Goal: Check status

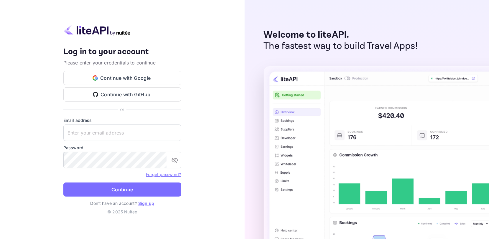
type input "[EMAIL_ADDRESS][DOMAIN_NAME]"
click at [122, 186] on button "Continue" at bounding box center [122, 190] width 118 height 14
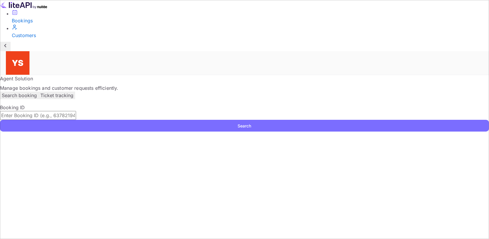
click at [76, 111] on input "text" at bounding box center [38, 115] width 76 height 9
paste input "9812558"
type input "9812558"
click at [403, 120] on button "Search" at bounding box center [244, 126] width 489 height 12
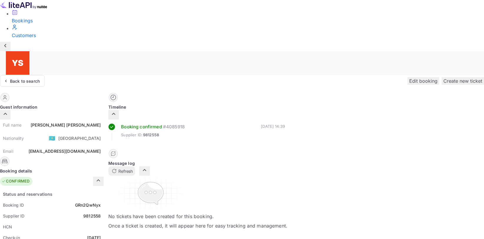
click at [101, 122] on div "[PERSON_NAME]" at bounding box center [66, 125] width 70 height 6
drag, startPoint x: 264, startPoint y: 84, endPoint x: 253, endPoint y: 68, distance: 20.1
click at [101, 122] on div "[PERSON_NAME]" at bounding box center [66, 125] width 70 height 6
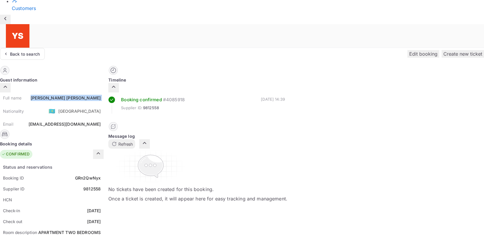
scroll to position [29, 0]
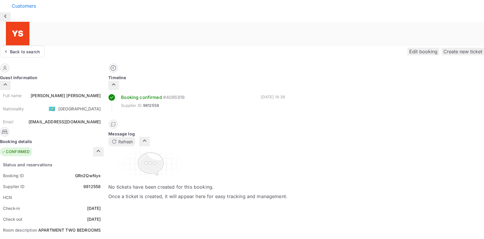
click at [101, 184] on div "9812558" at bounding box center [91, 187] width 17 height 6
copy div "9812558"
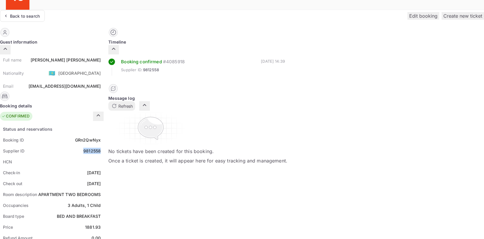
scroll to position [88, 0]
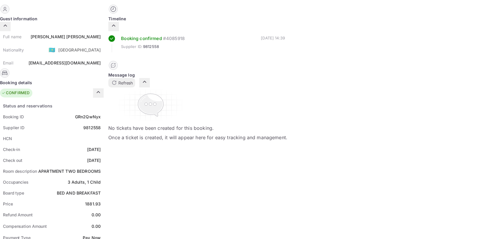
click at [101, 201] on div "1881.93" at bounding box center [93, 204] width 16 height 6
copy div "1881.93"
drag, startPoint x: 269, startPoint y: 205, endPoint x: 267, endPoint y: 199, distance: 6.7
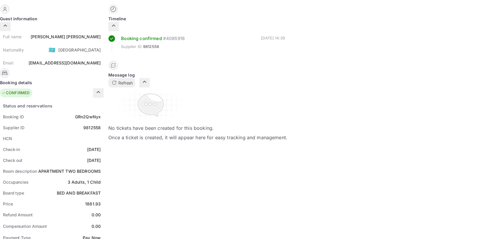
copy div "USD"
